Goal: Information Seeking & Learning: Learn about a topic

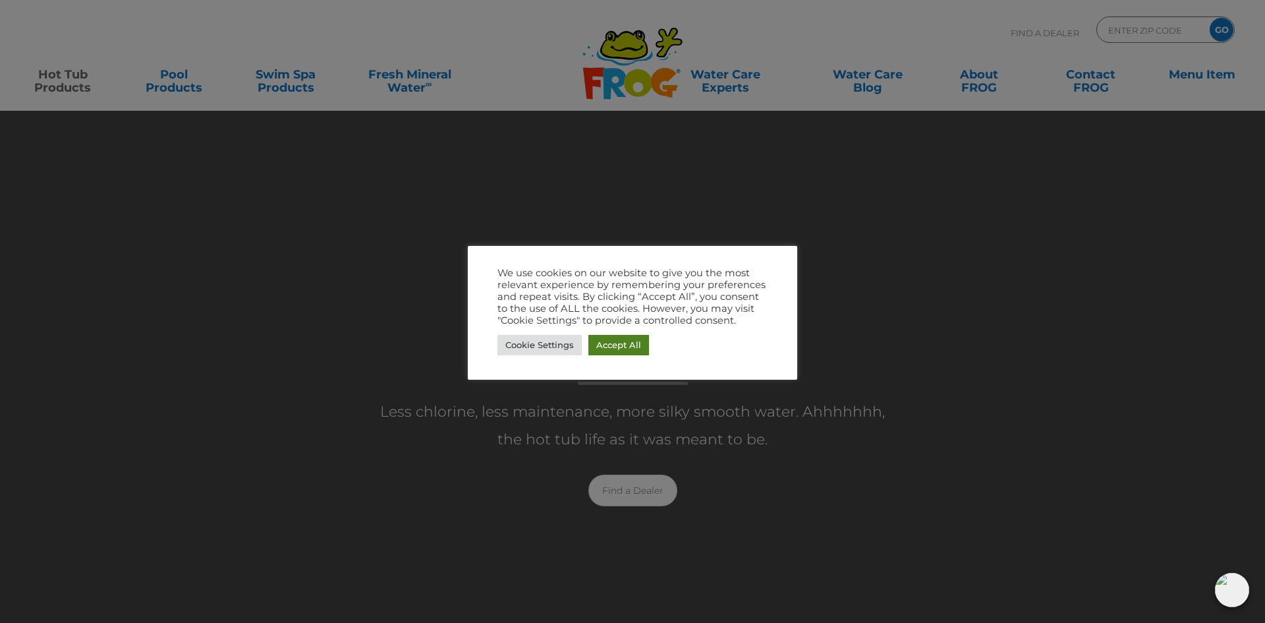
click at [629, 341] on link "Accept All" at bounding box center [619, 345] width 61 height 20
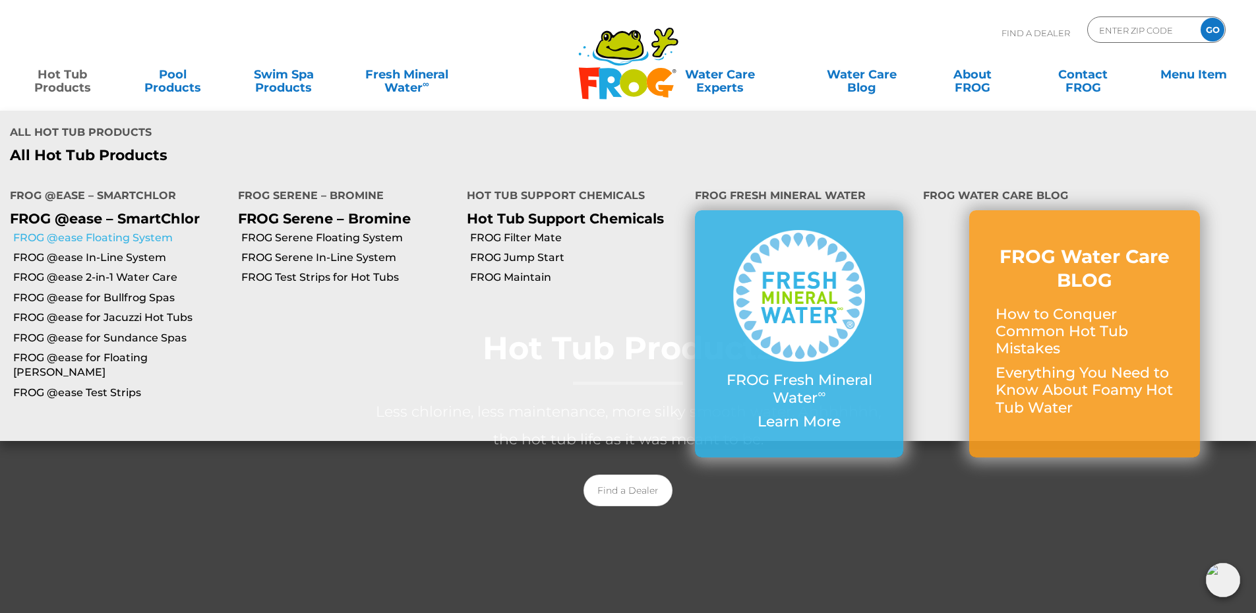
click at [74, 231] on link "FROG @ease Floating System" at bounding box center [120, 238] width 215 height 14
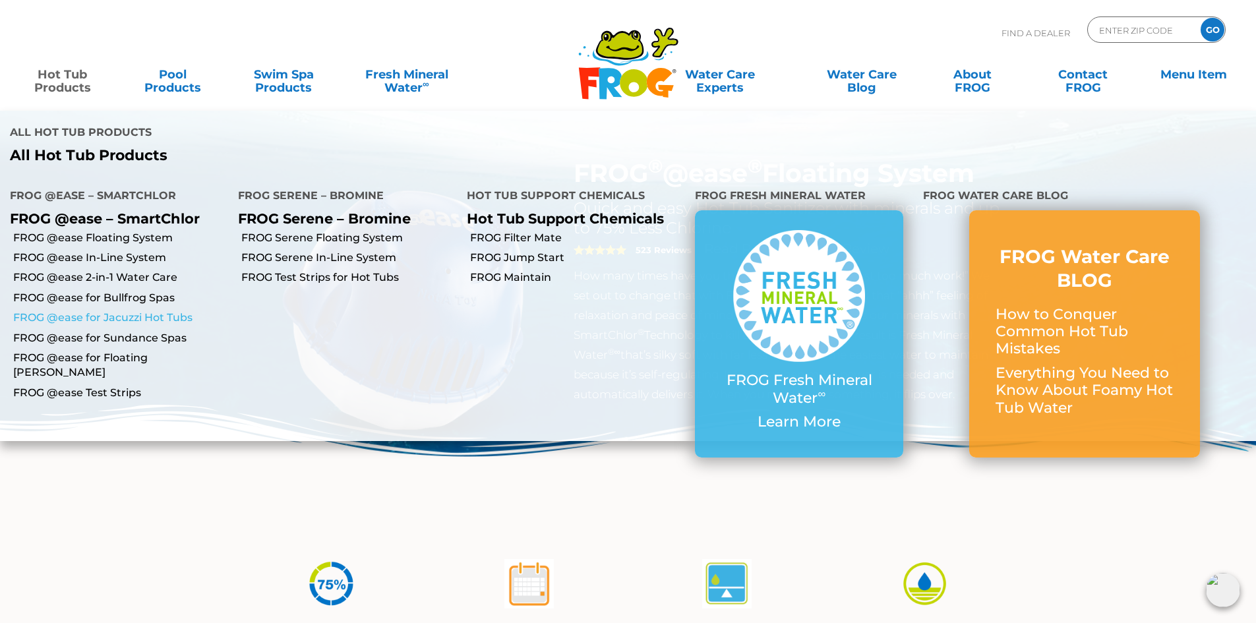
click at [68, 310] on link "FROG @ease for Jacuzzi Hot Tubs" at bounding box center [120, 317] width 215 height 14
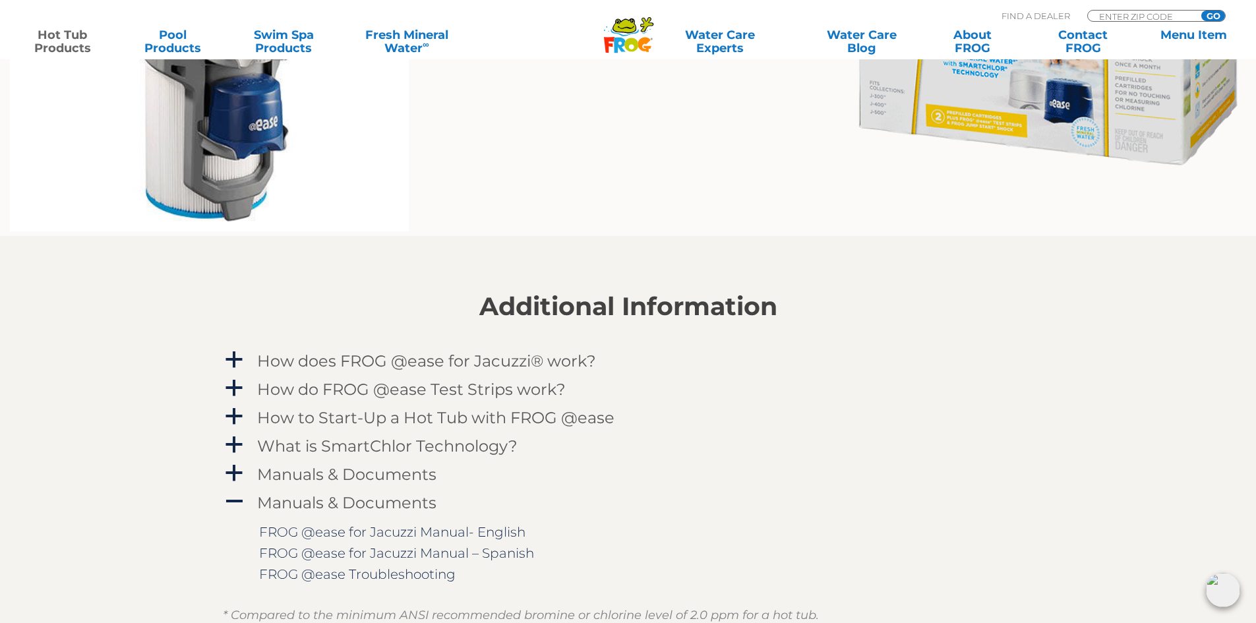
scroll to position [1252, 0]
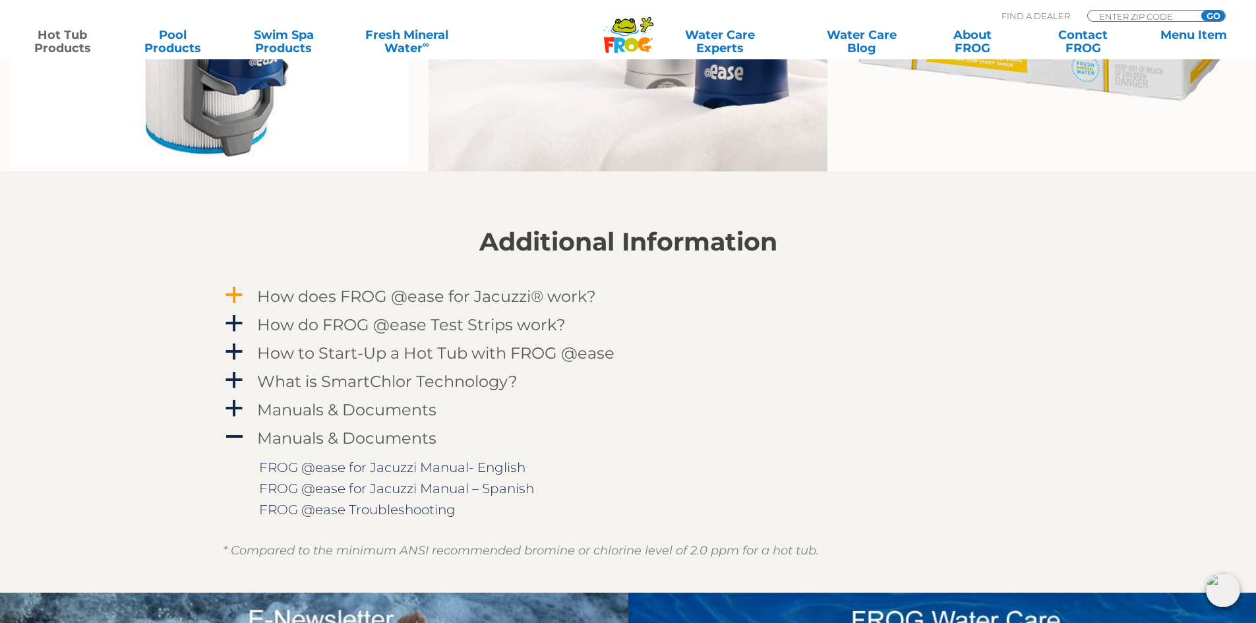
click at [237, 291] on span "a" at bounding box center [234, 295] width 20 height 20
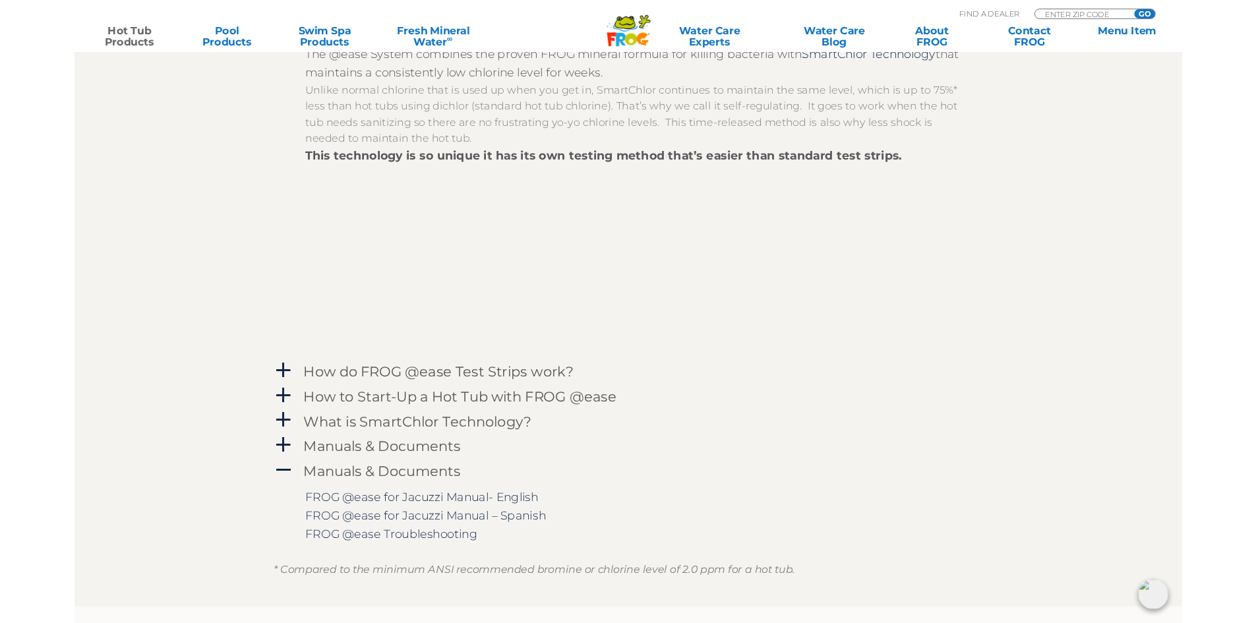
scroll to position [1516, 0]
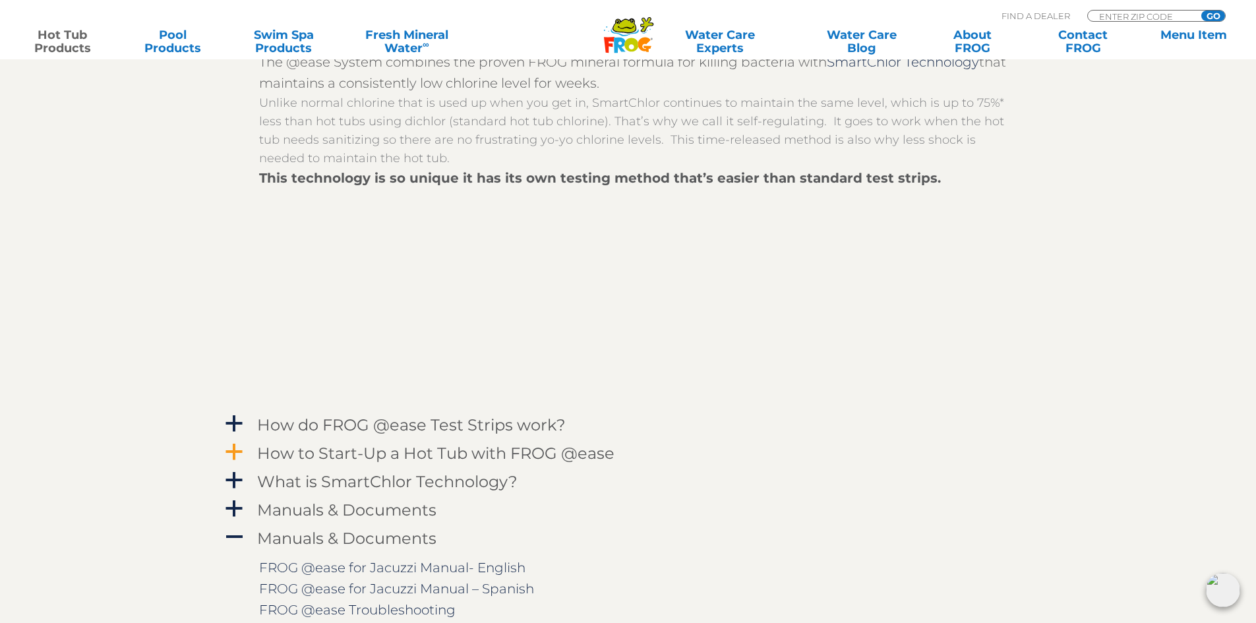
click at [231, 452] on span "a" at bounding box center [234, 452] width 20 height 20
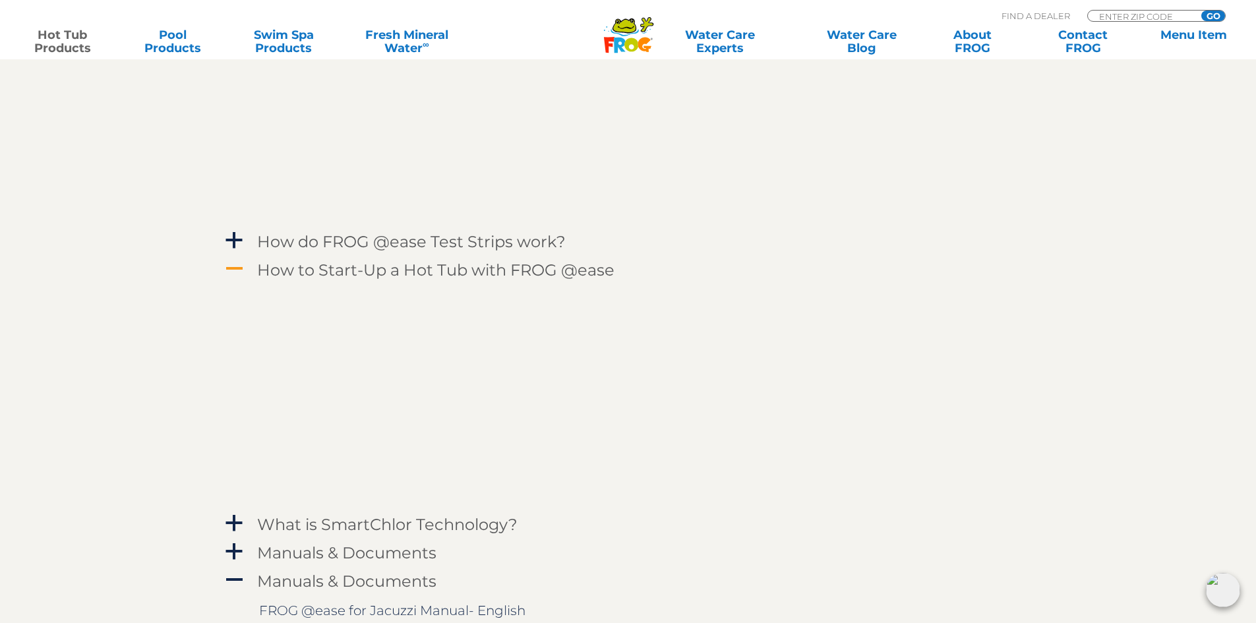
scroll to position [1582, 0]
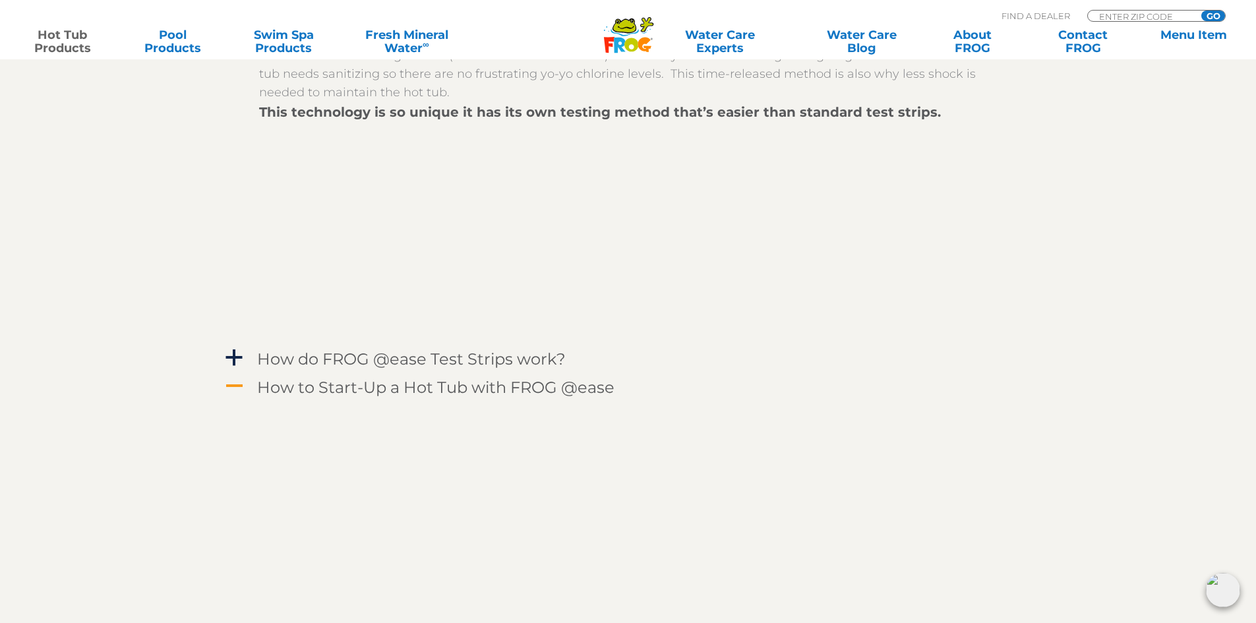
click at [239, 388] on span "A" at bounding box center [234, 386] width 20 height 20
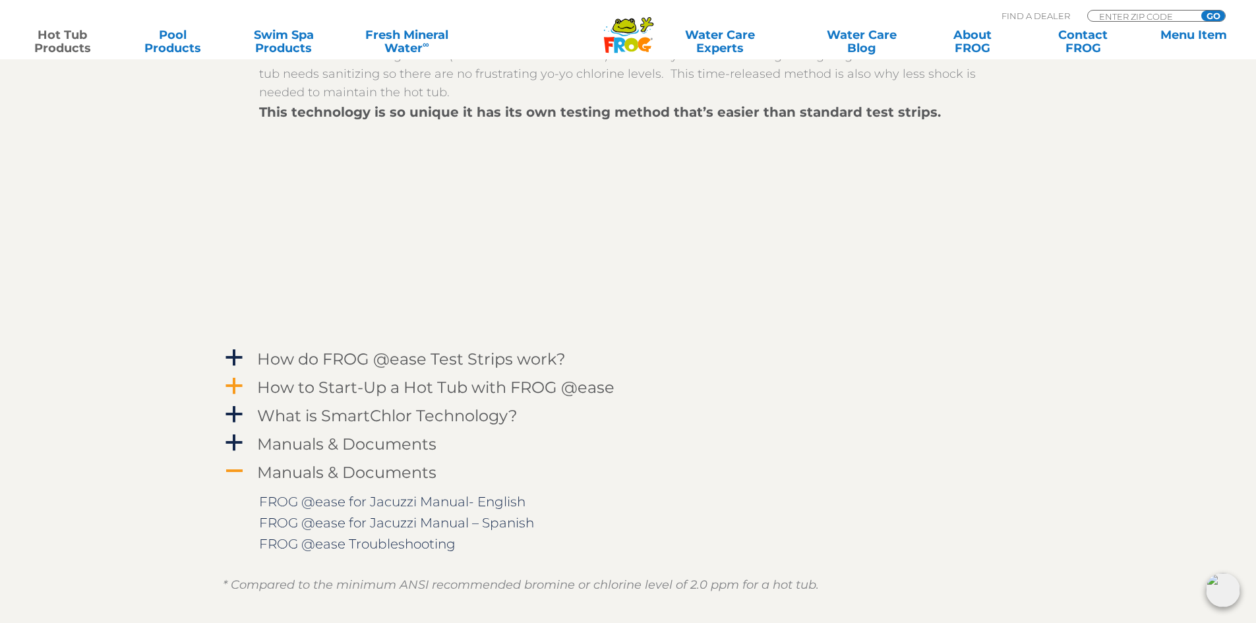
click at [224, 469] on span "A" at bounding box center [234, 471] width 20 height 20
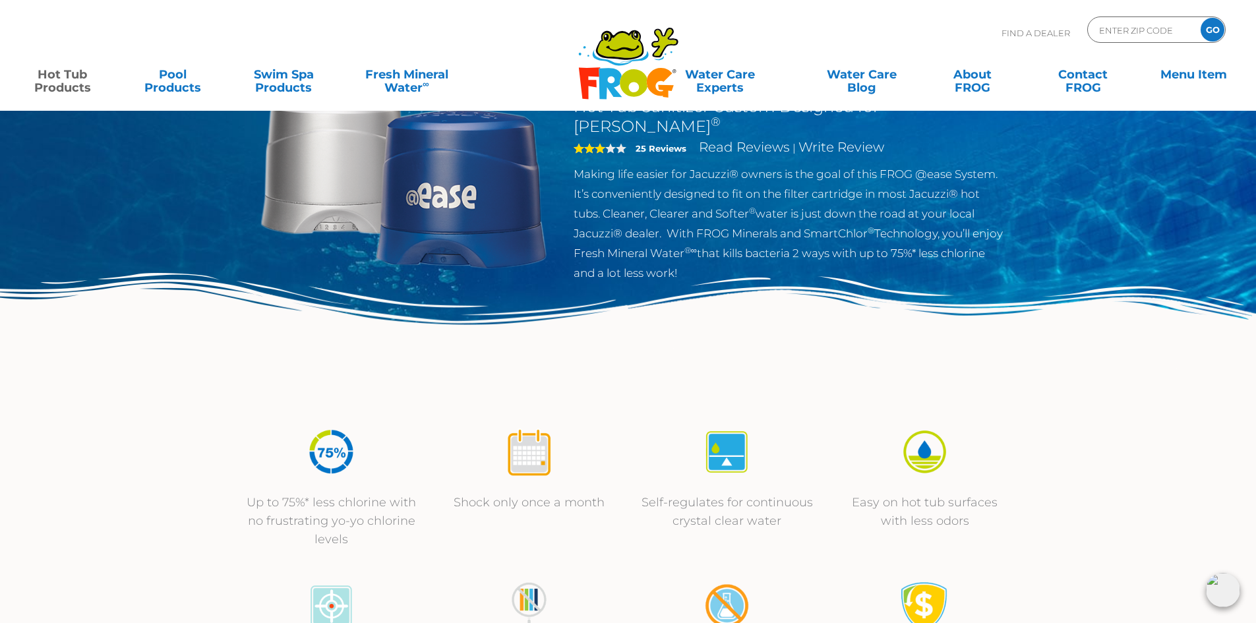
scroll to position [0, 0]
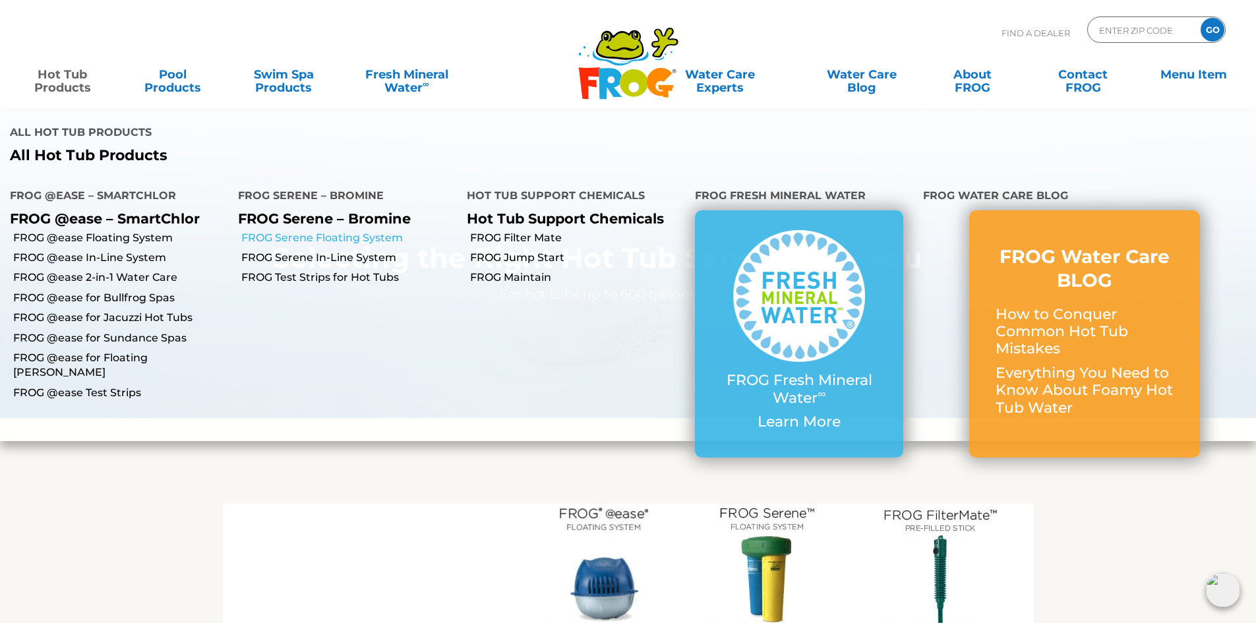
click at [289, 231] on link "FROG Serene Floating System" at bounding box center [348, 238] width 215 height 14
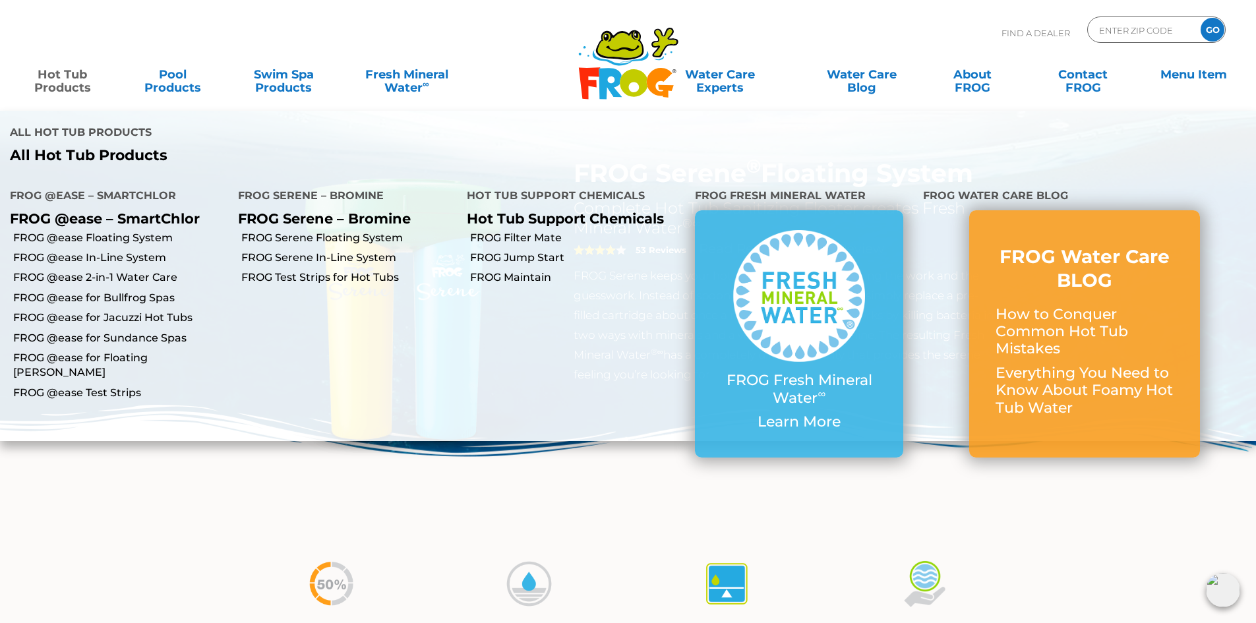
click at [64, 86] on link "Hot Tub Products" at bounding box center [62, 74] width 98 height 26
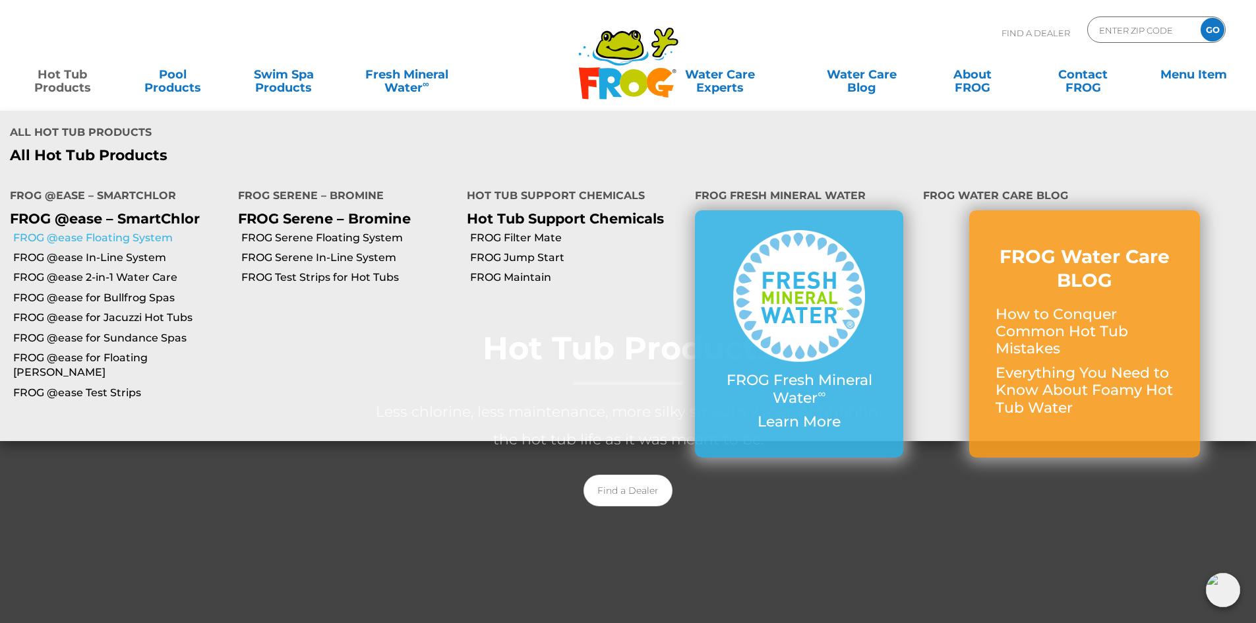
click at [99, 231] on link "FROG @ease Floating System" at bounding box center [120, 238] width 215 height 14
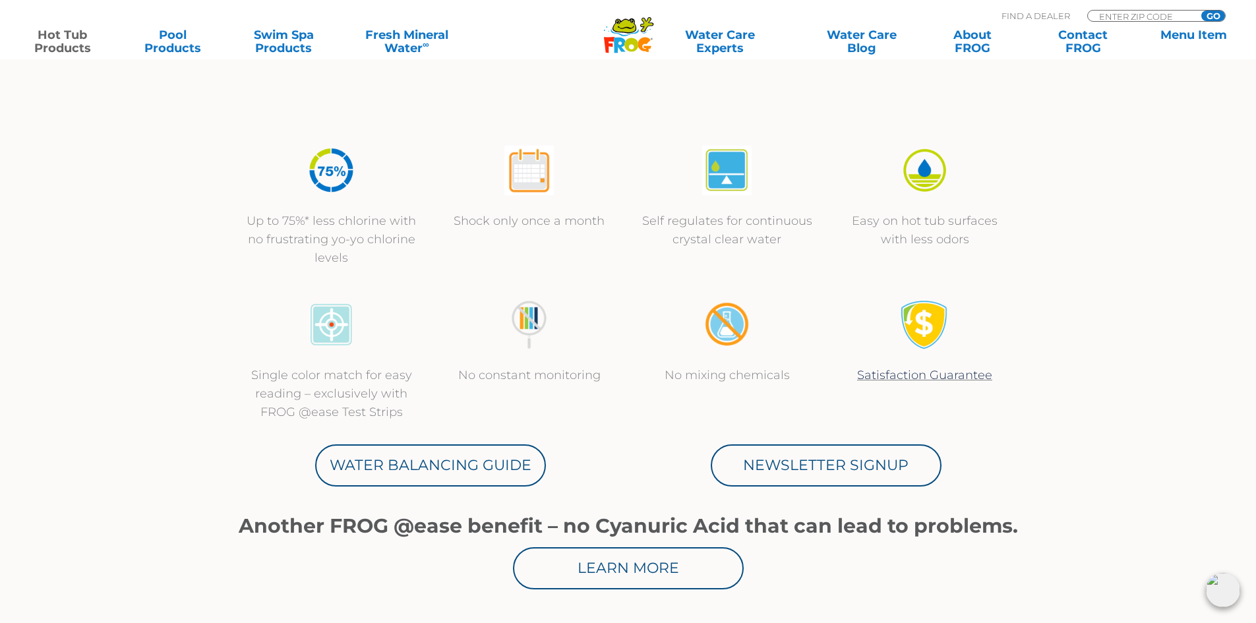
scroll to position [593, 0]
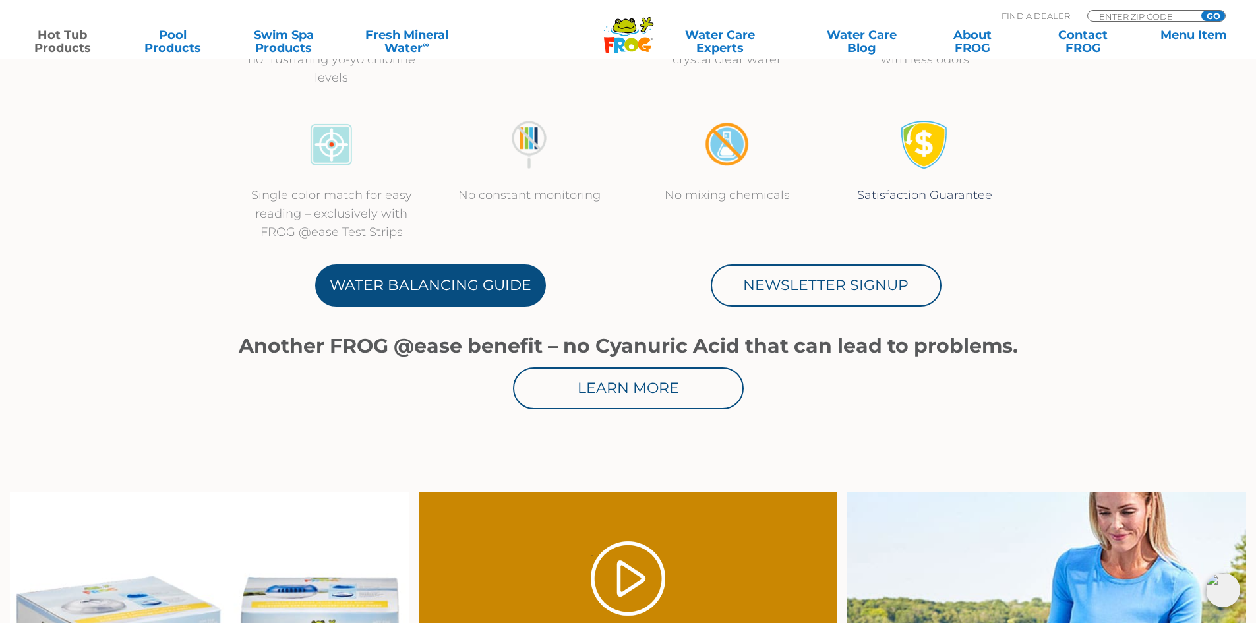
click at [384, 275] on link "Water Balancing Guide" at bounding box center [430, 285] width 231 height 42
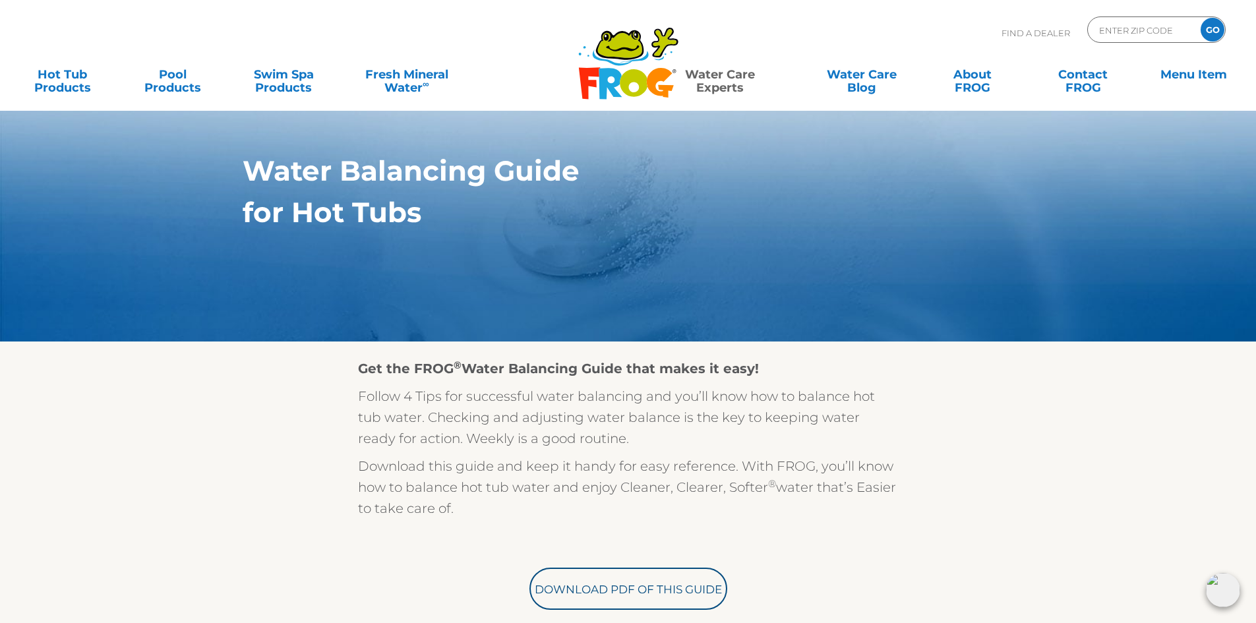
scroll to position [66, 0]
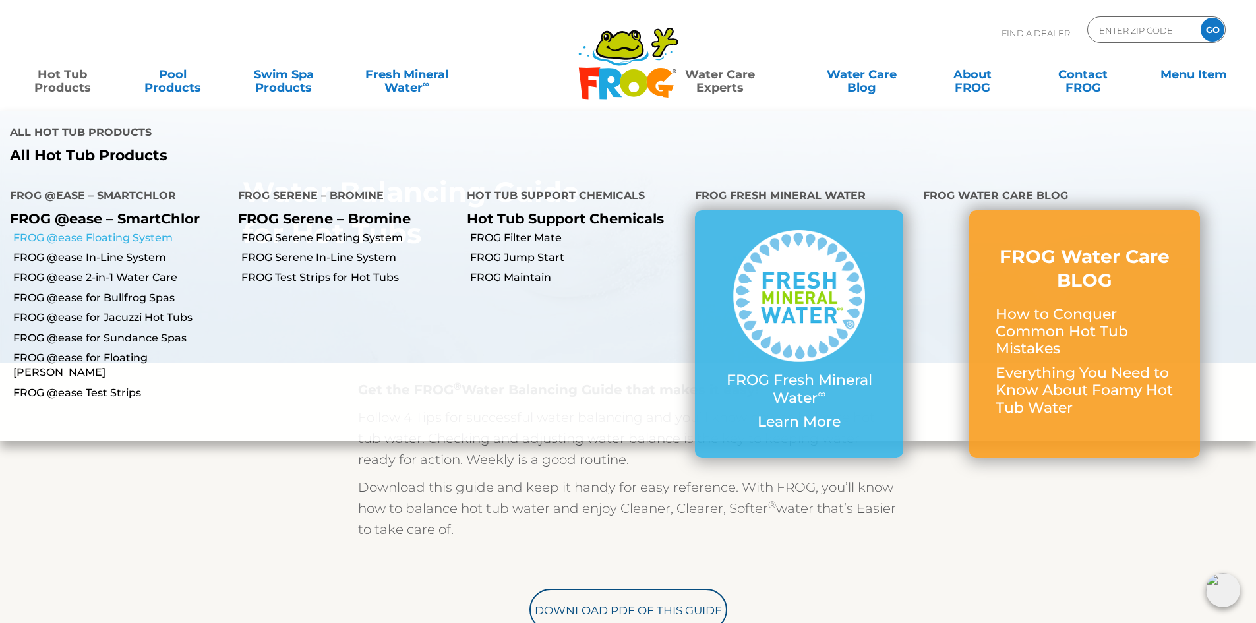
click at [71, 231] on link "FROG @ease Floating System" at bounding box center [120, 238] width 215 height 14
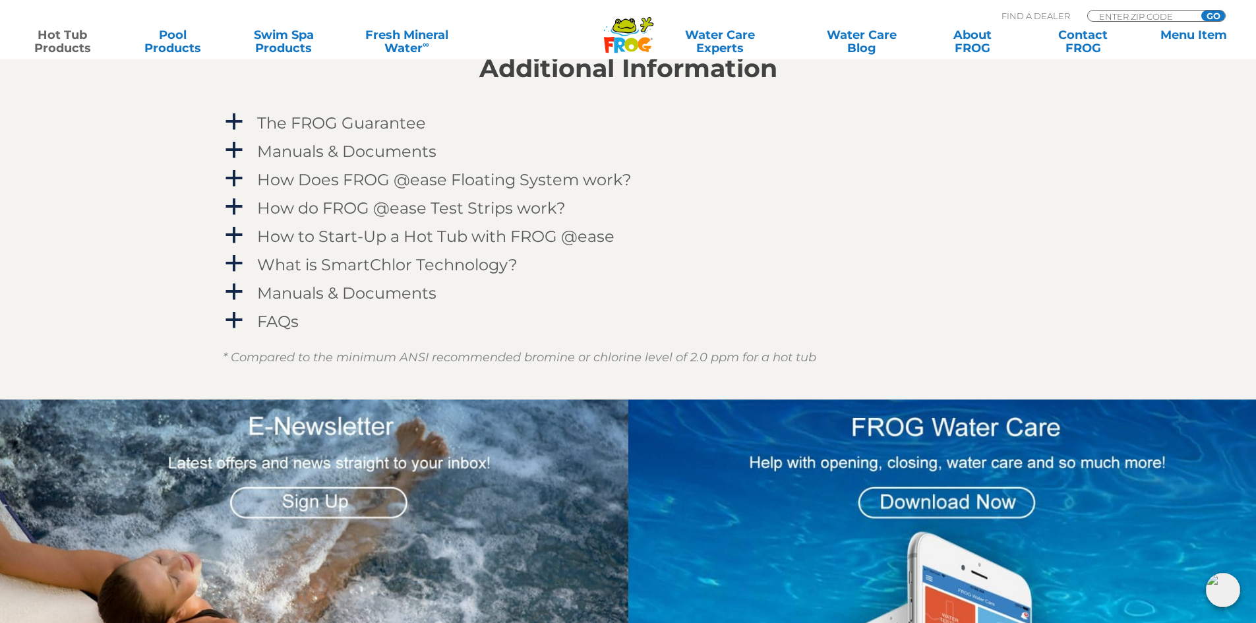
scroll to position [1384, 0]
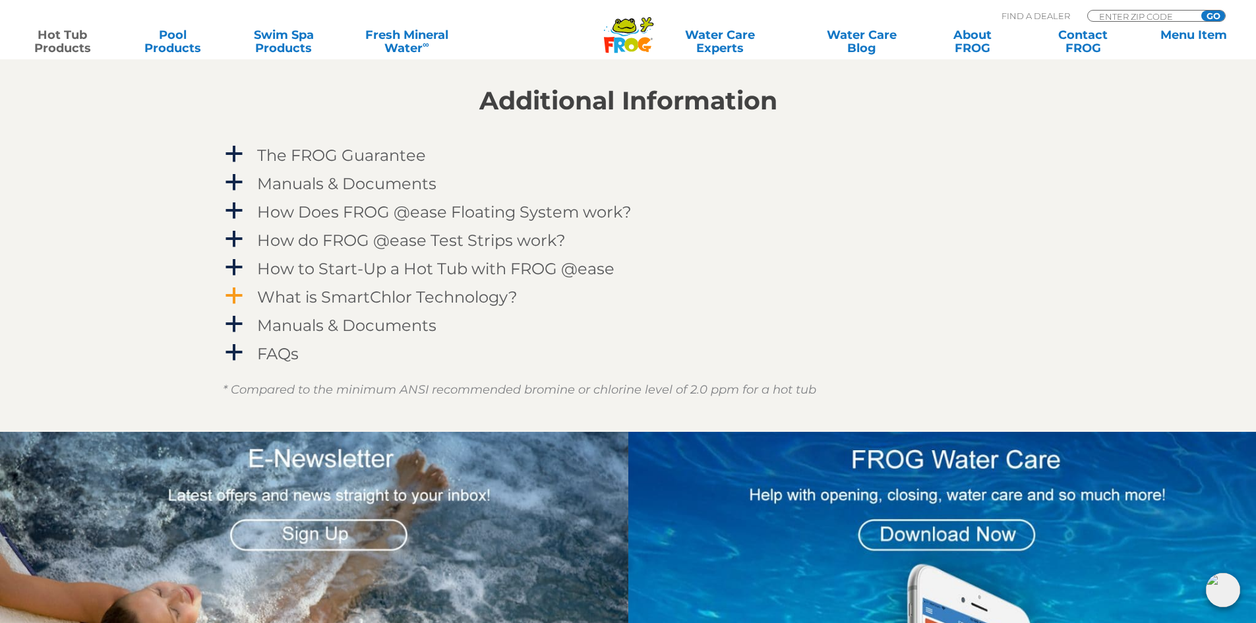
click at [240, 295] on span "a" at bounding box center [234, 296] width 20 height 20
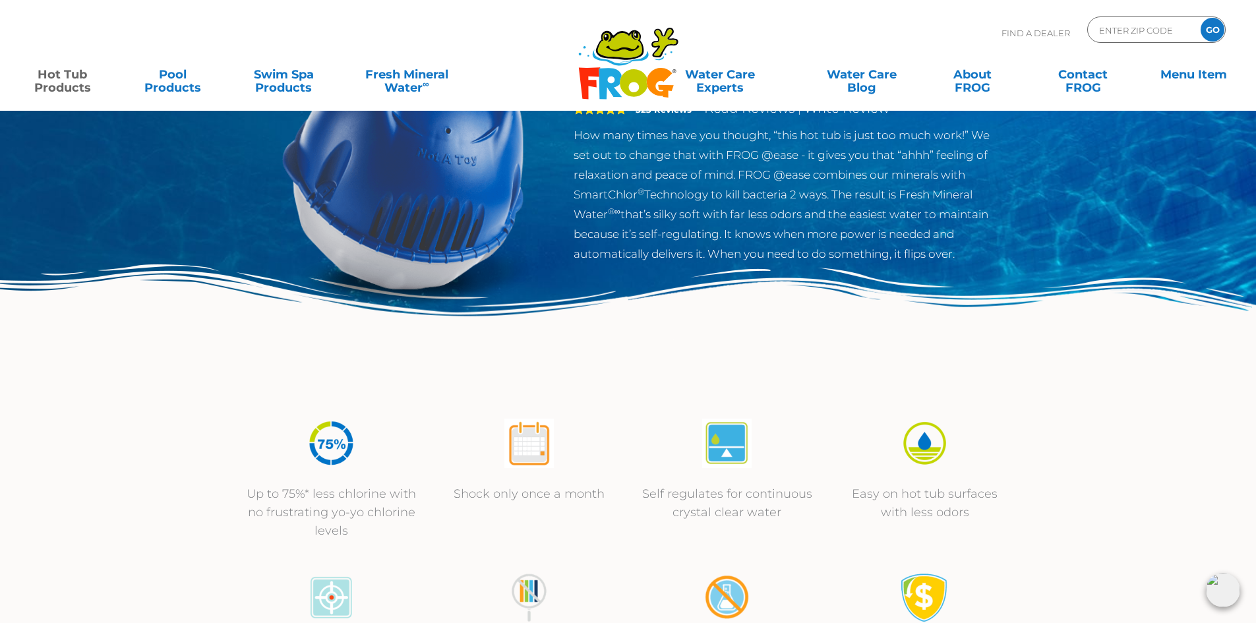
scroll to position [0, 0]
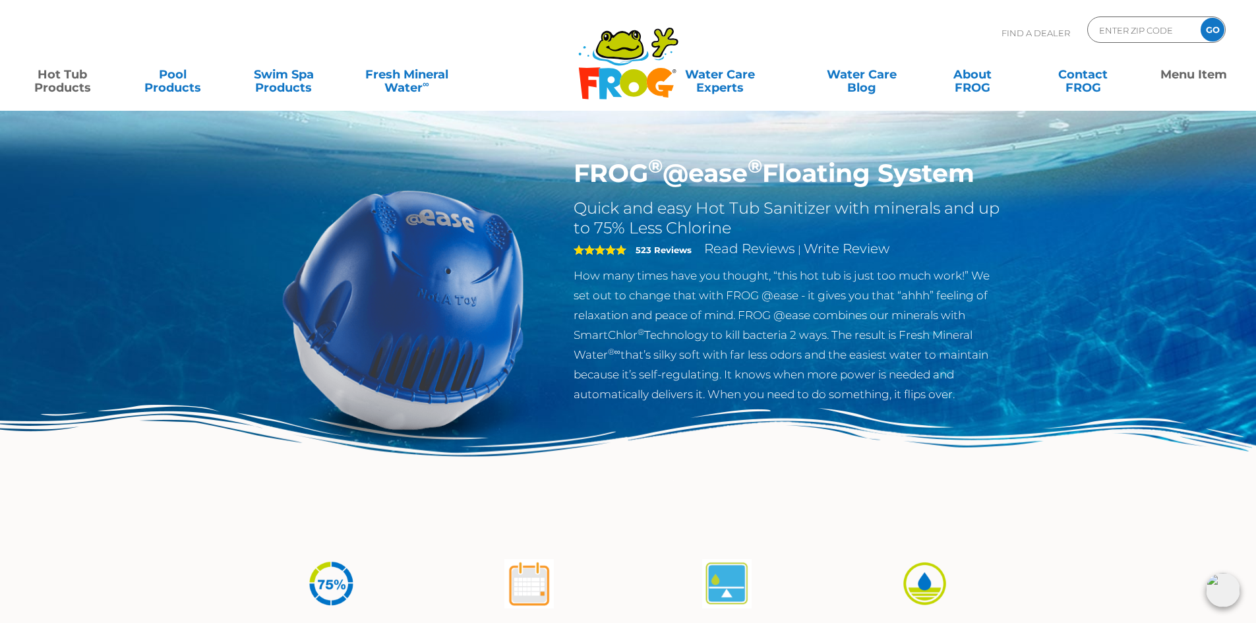
click at [1204, 74] on link "Menu Item" at bounding box center [1193, 74] width 98 height 26
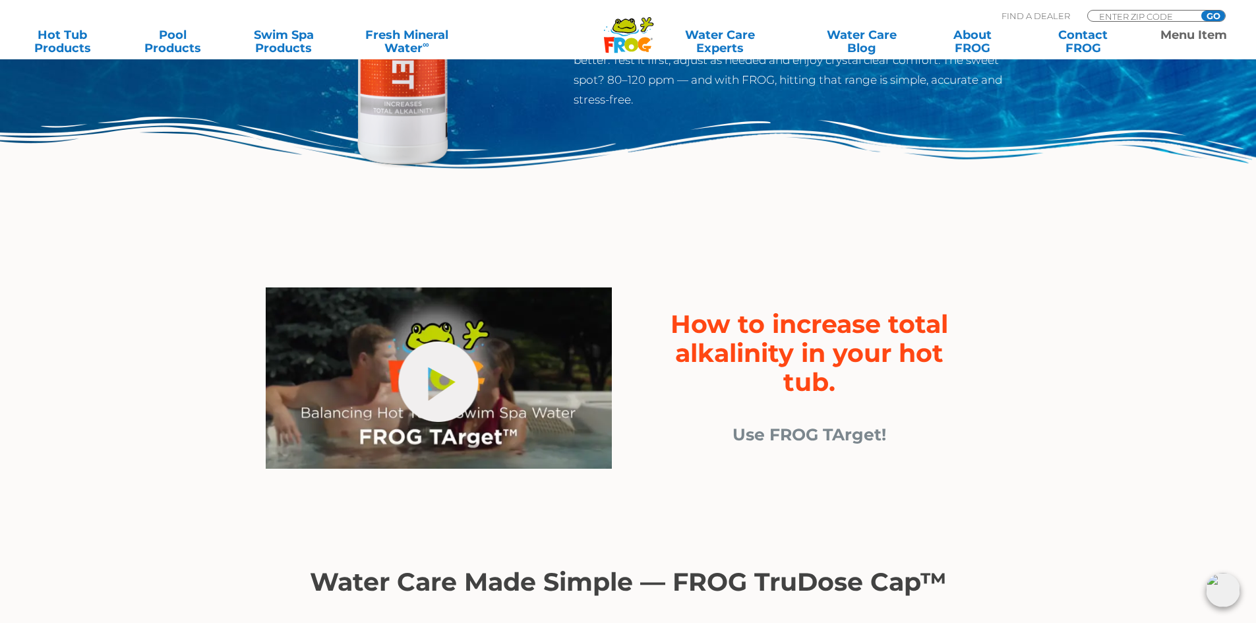
scroll to position [66, 0]
